Goal: Check status: Check status

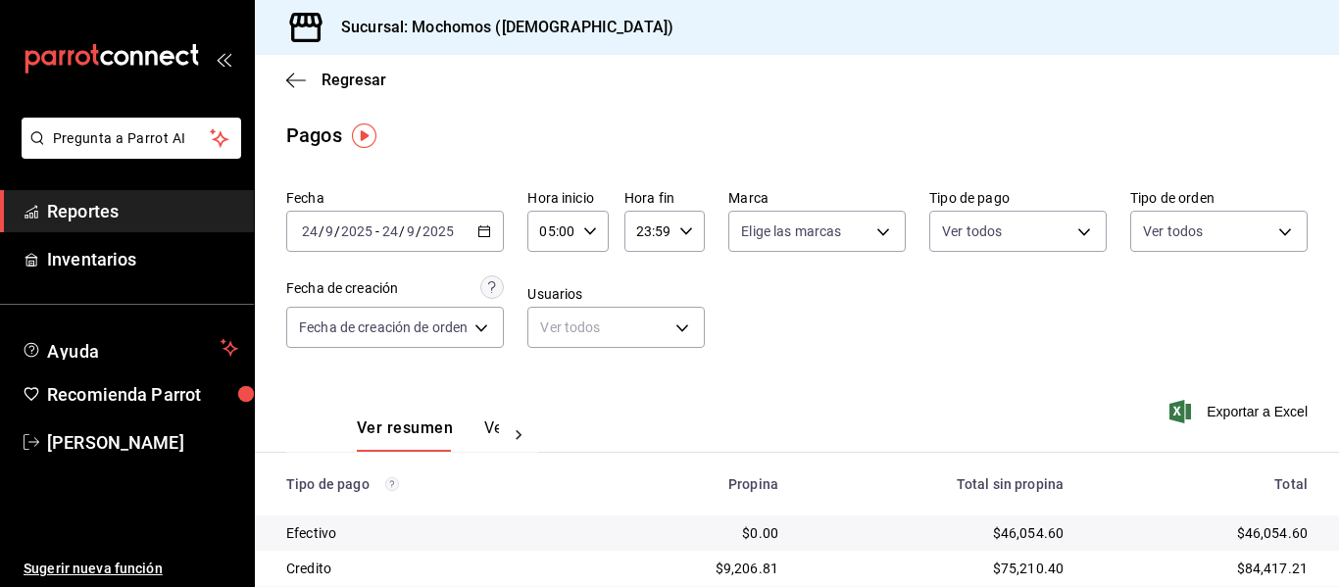
click at [484, 238] on div "2025-09-24 24 / 9 / 2025 - 2025-09-24 24 / 9 / 2025" at bounding box center [395, 231] width 218 height 41
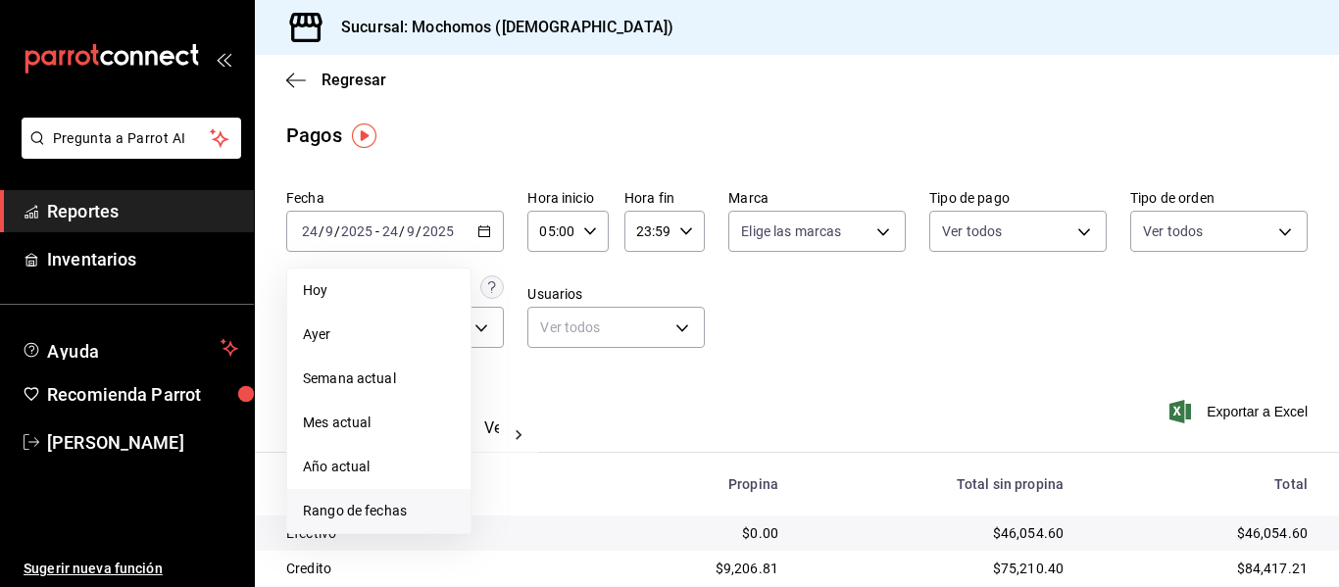
click at [401, 500] on li "Rango de fechas" at bounding box center [378, 511] width 183 height 44
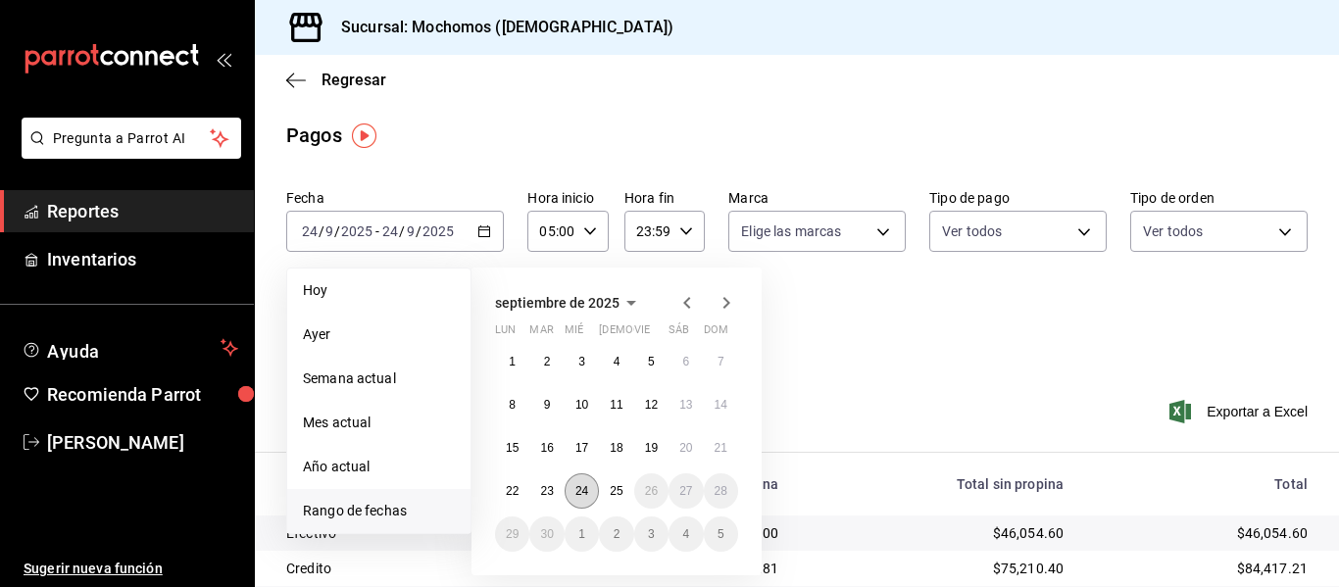
click at [587, 490] on abbr "24" at bounding box center [582, 491] width 13 height 14
click at [607, 491] on button "25" at bounding box center [616, 491] width 34 height 35
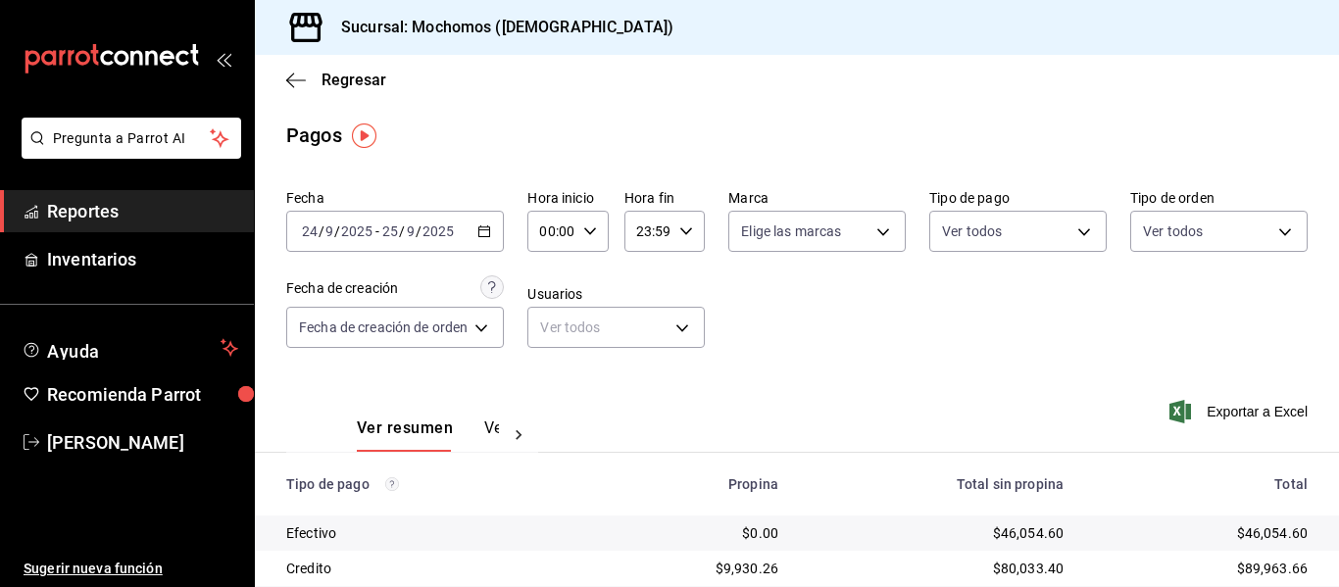
click at [580, 245] on div "00:00 Hora inicio" at bounding box center [568, 231] width 80 height 41
drag, startPoint x: 563, startPoint y: 314, endPoint x: 715, endPoint y: 256, distance: 162.6
click at [576, 306] on div "00 01 02 03 04 05 06 07 08 09 10 11 12 13 14 15 16 17 18 19 20 21 22 23 00 01 0…" at bounding box center [569, 336] width 78 height 157
click at [683, 234] on div at bounding box center [669, 293] width 1339 height 587
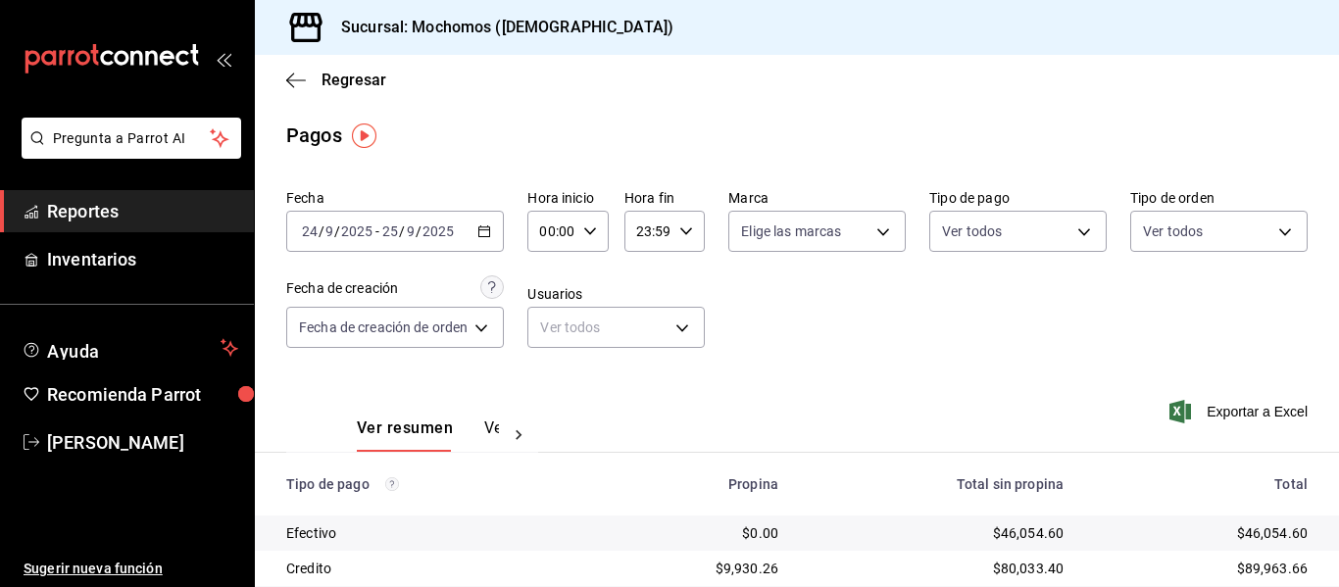
click at [589, 236] on icon "button" at bounding box center [590, 232] width 14 height 14
click at [546, 323] on span "05" at bounding box center [550, 321] width 8 height 16
type input "05:00"
click at [685, 238] on div at bounding box center [669, 293] width 1339 height 587
click at [681, 231] on icon "button" at bounding box center [687, 232] width 14 height 14
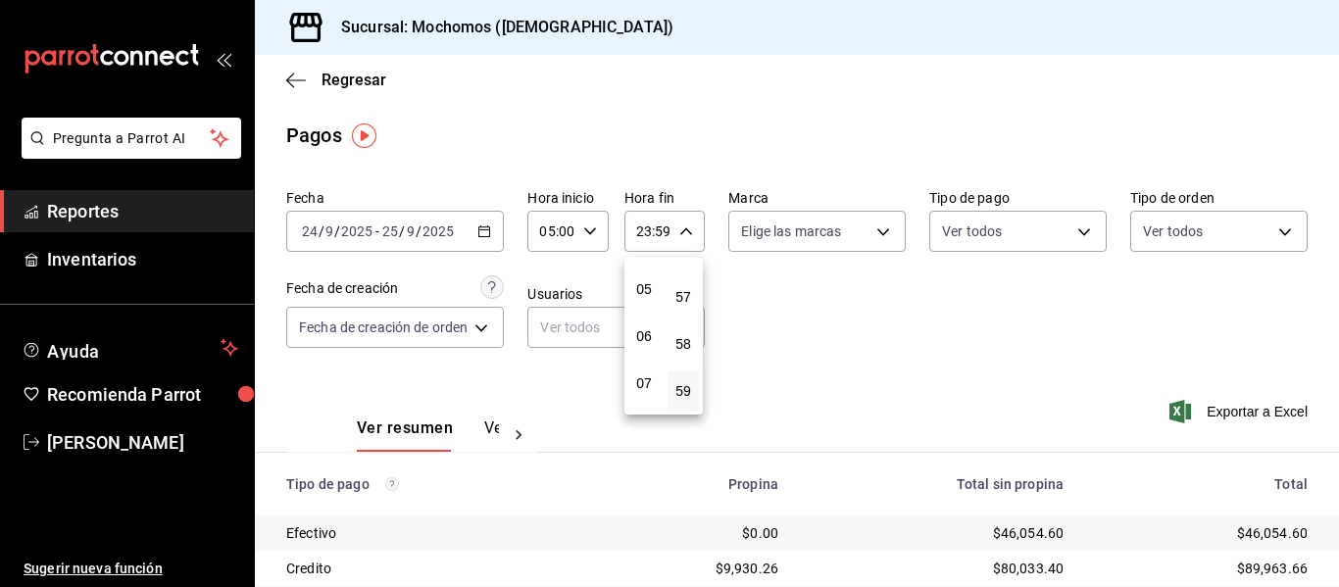
scroll to position [188, 0]
click at [648, 329] on span "05" at bounding box center [644, 329] width 8 height 16
click at [647, 285] on span "04" at bounding box center [644, 282] width 8 height 16
type input "04:59"
click at [891, 372] on div at bounding box center [669, 293] width 1339 height 587
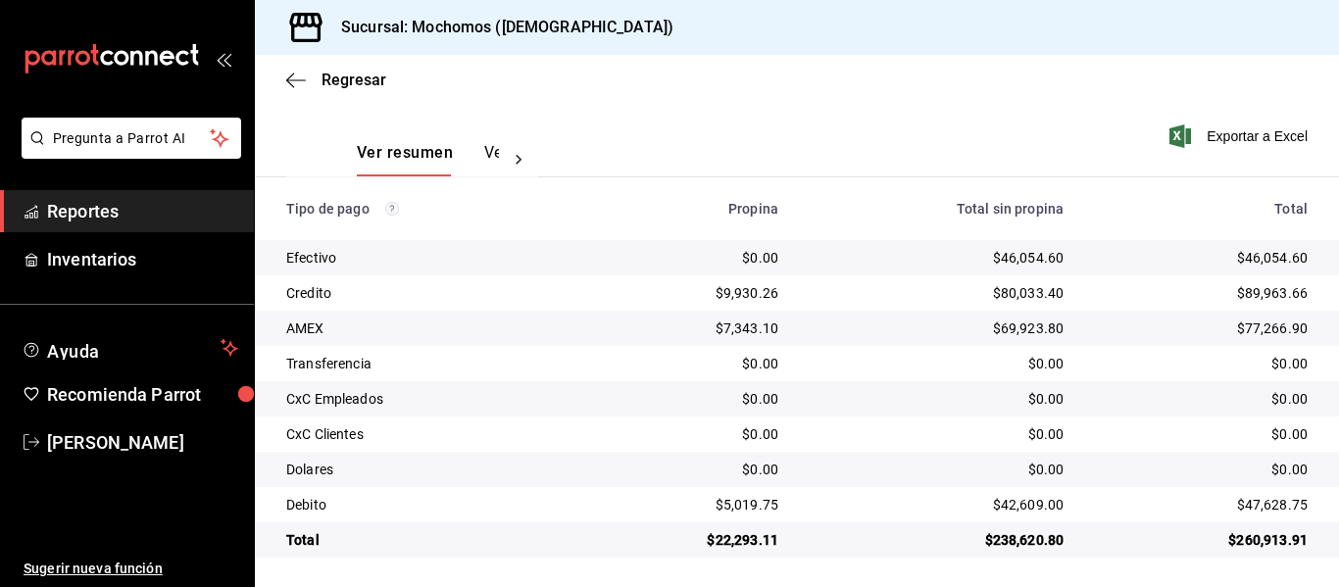
scroll to position [278, 0]
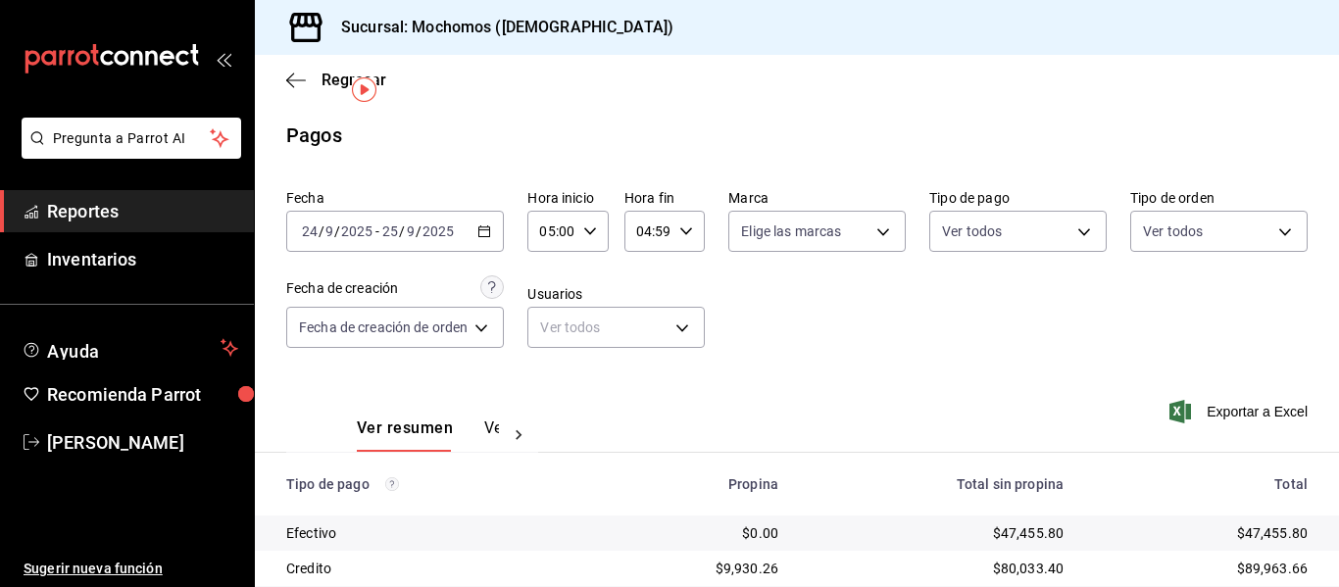
scroll to position [278, 0]
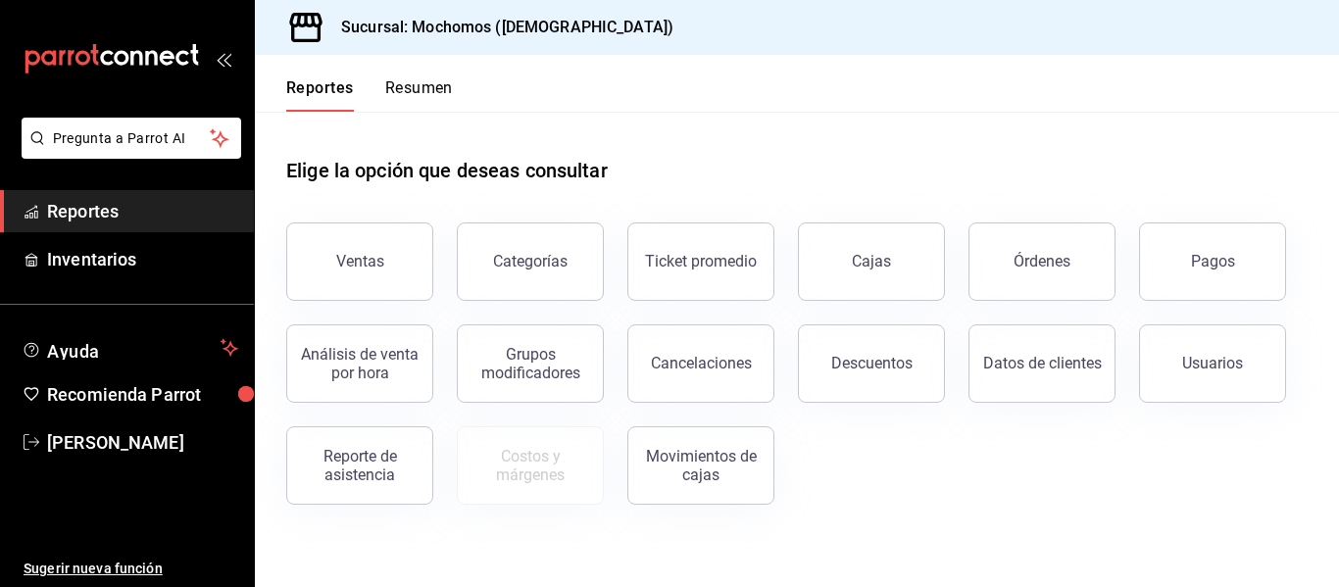
drag, startPoint x: 1278, startPoint y: 281, endPoint x: 1259, endPoint y: 275, distance: 19.9
click at [1276, 280] on button "Pagos" at bounding box center [1212, 262] width 147 height 78
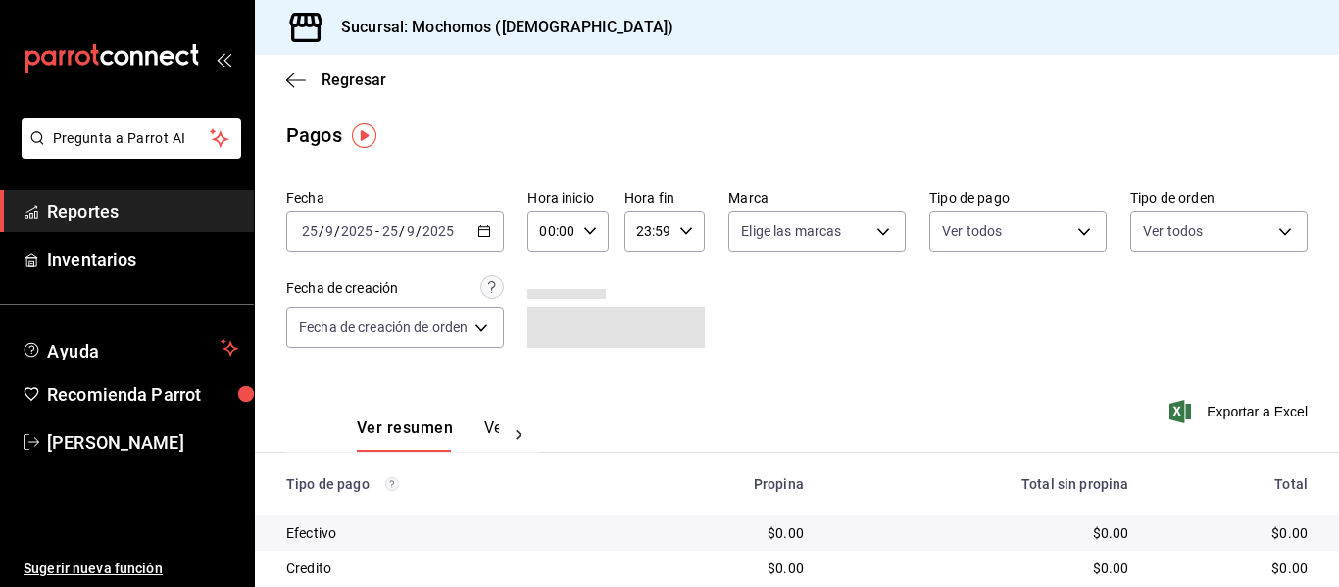
click at [487, 231] on icon "button" at bounding box center [485, 232] width 14 height 14
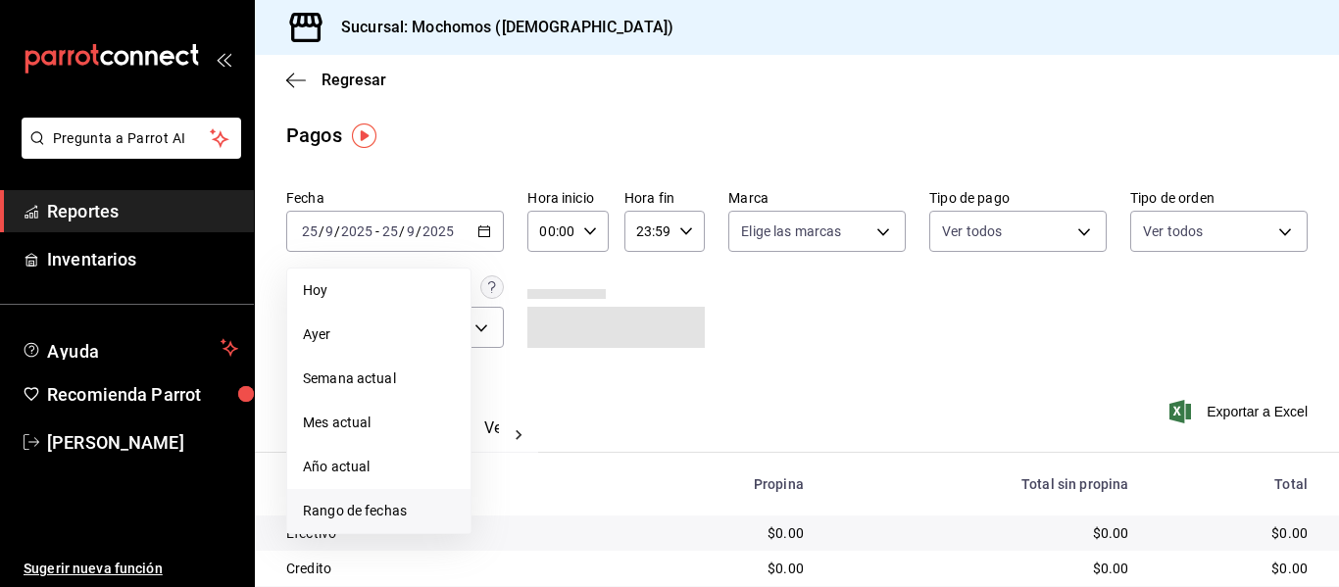
click at [377, 491] on li "Rango de fechas" at bounding box center [378, 511] width 183 height 44
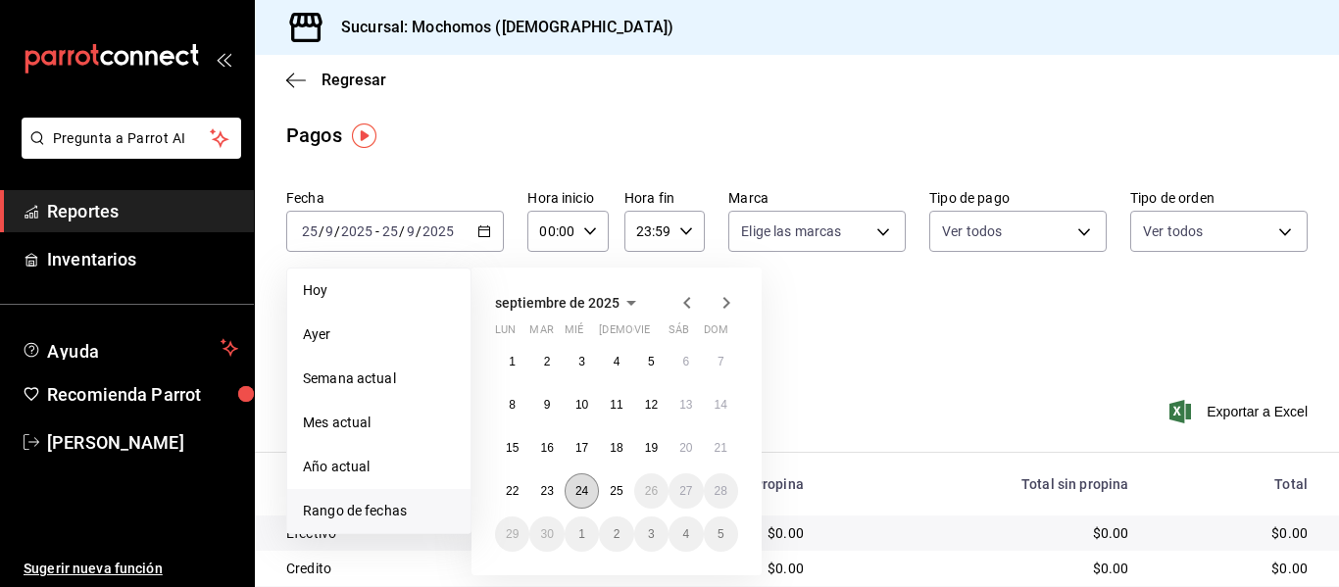
click at [577, 486] on abbr "24" at bounding box center [582, 491] width 13 height 14
click at [620, 491] on abbr "25" at bounding box center [616, 491] width 13 height 14
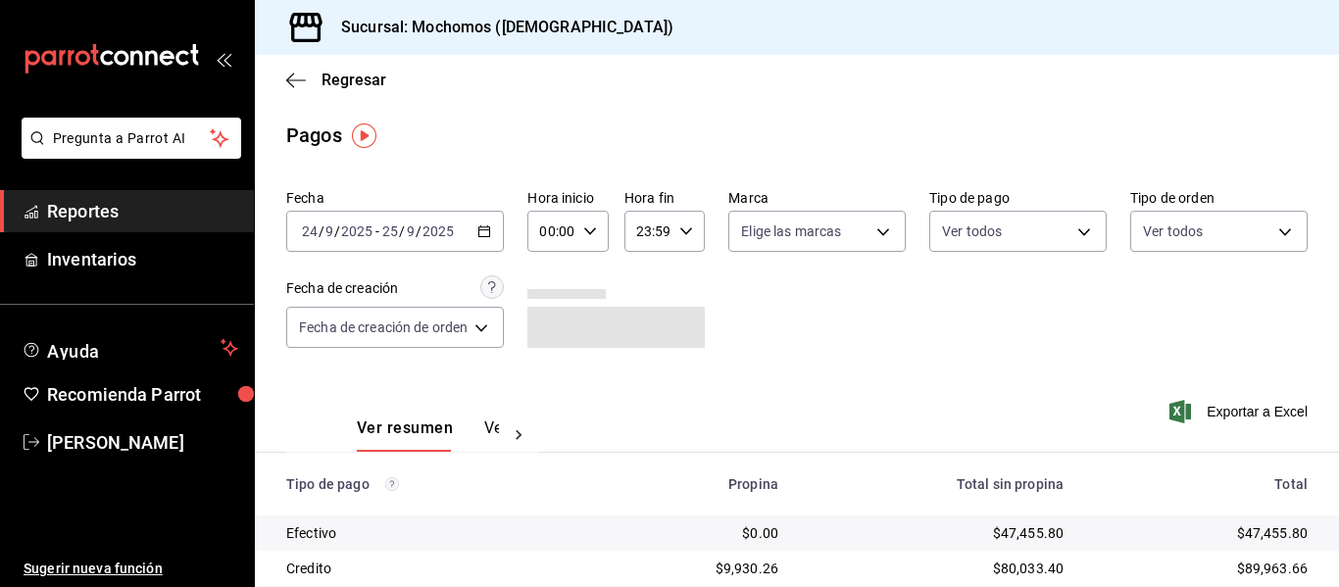
click at [597, 221] on div "00:00 Hora inicio" at bounding box center [568, 231] width 80 height 41
drag, startPoint x: 552, startPoint y: 323, endPoint x: 650, endPoint y: 250, distance: 122.0
click at [552, 322] on span "05" at bounding box center [550, 321] width 8 height 16
type input "05:00"
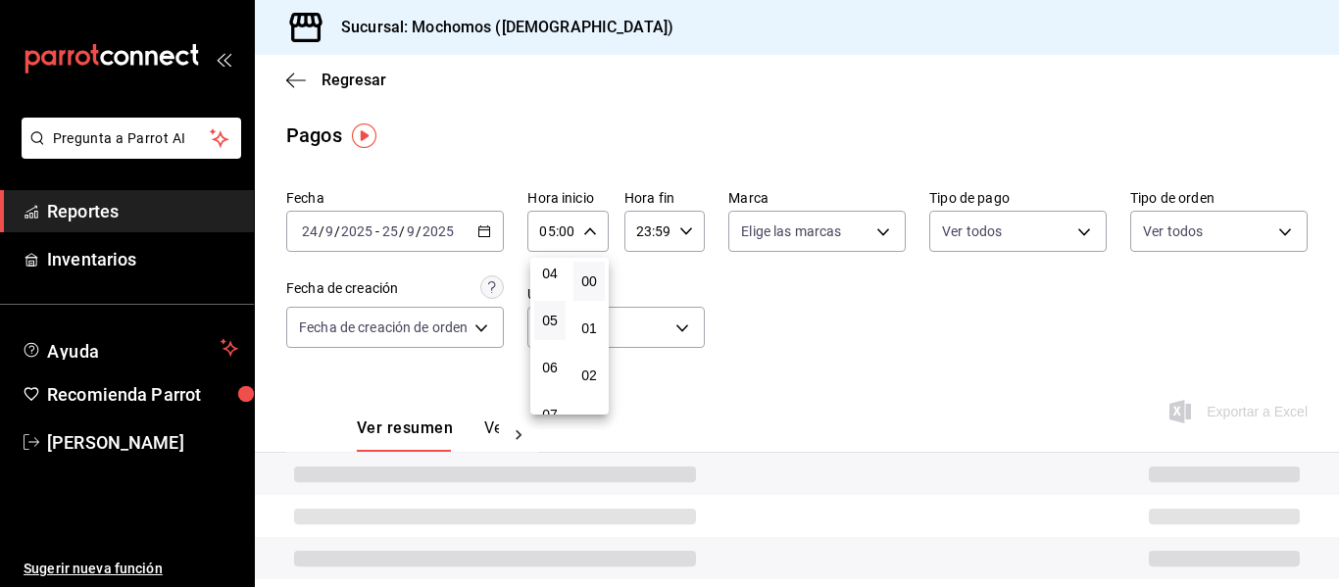
click at [666, 234] on div at bounding box center [669, 293] width 1339 height 587
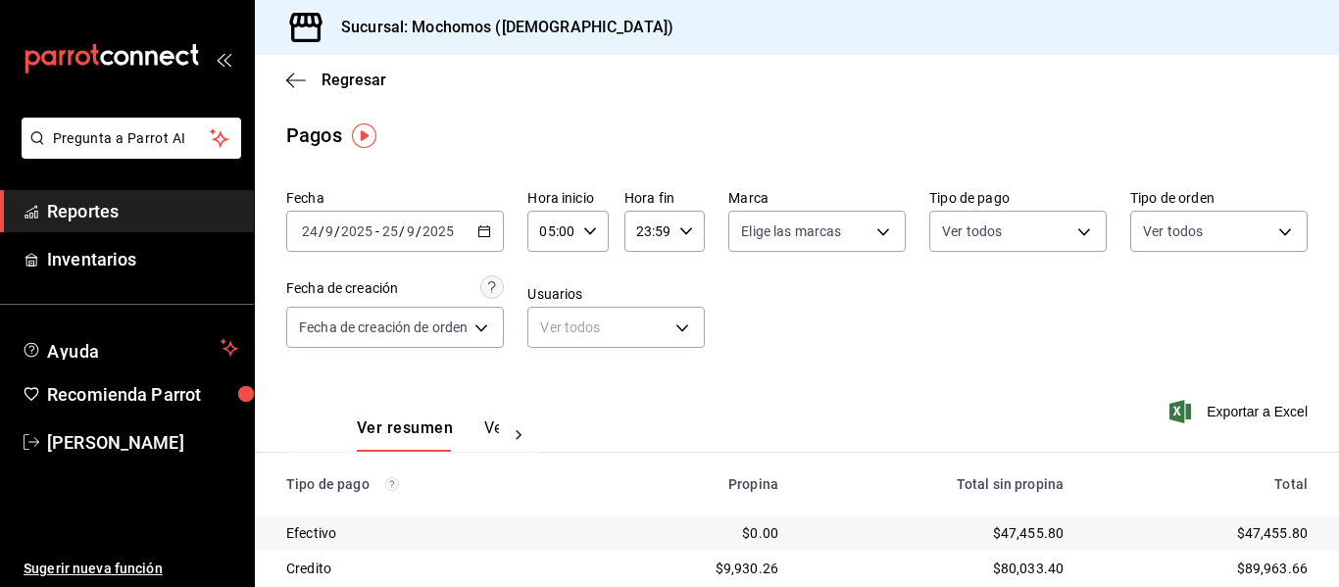
scroll to position [0, 2]
click at [669, 234] on input "23:59" at bounding box center [648, 231] width 47 height 39
click at [645, 367] on button "04" at bounding box center [644, 379] width 31 height 39
type input "04:59"
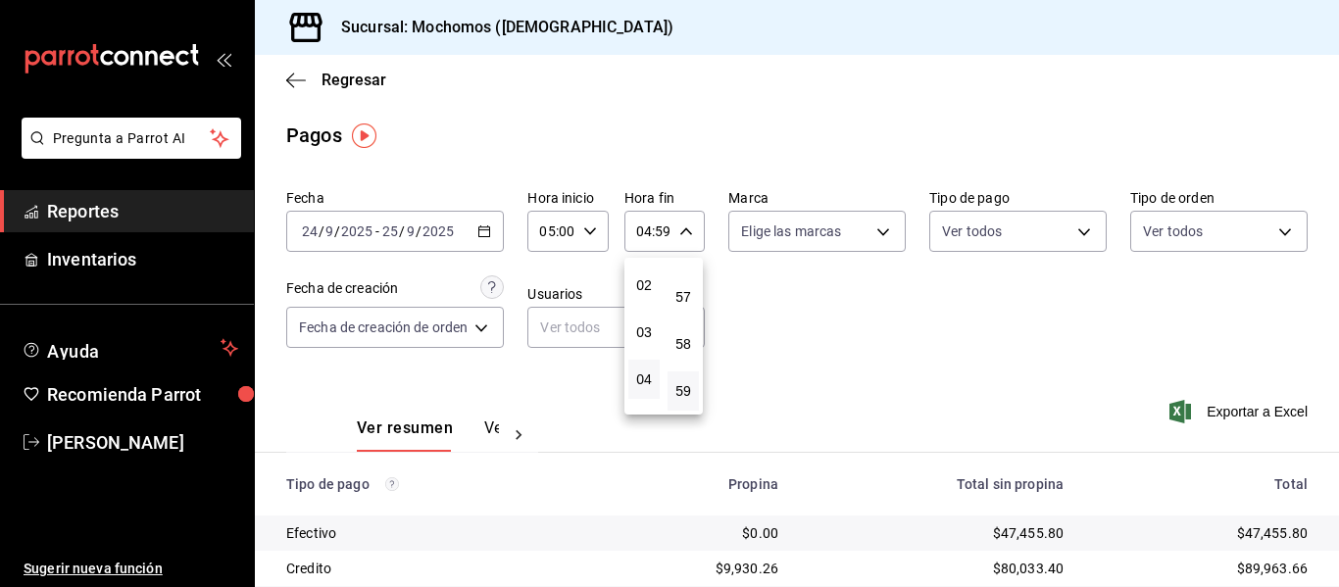
click at [980, 337] on div at bounding box center [669, 293] width 1339 height 587
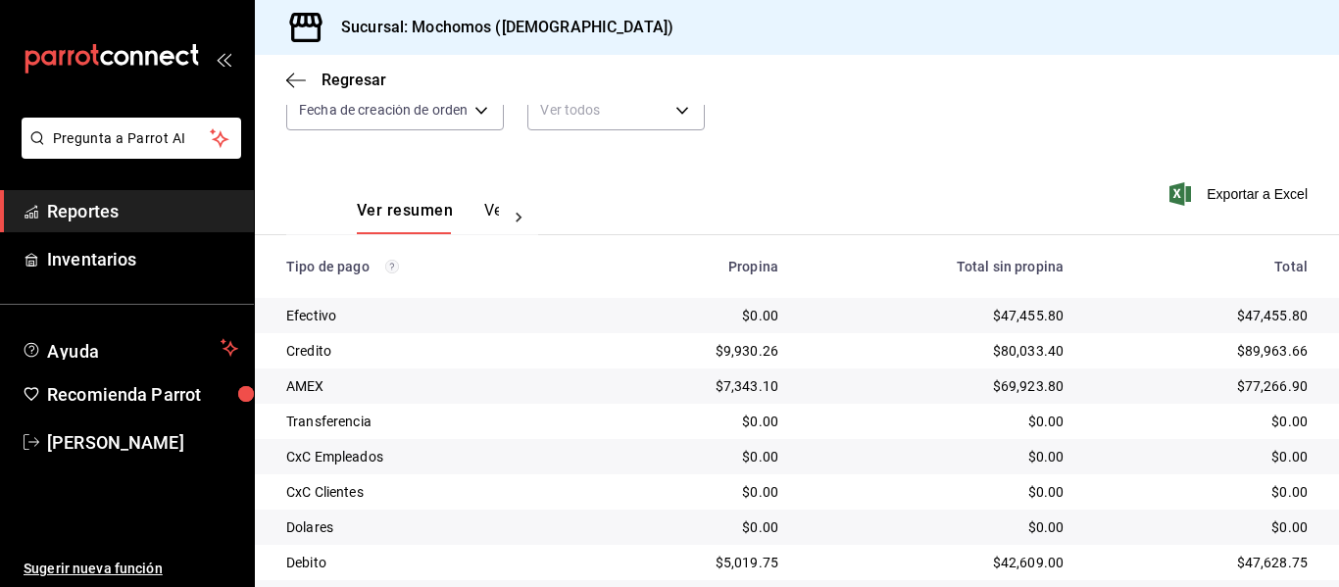
scroll to position [278, 0]
